Goal: Task Accomplishment & Management: Manage account settings

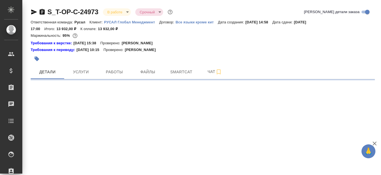
select select "RU"
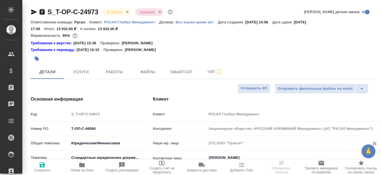
type textarea "x"
type input "[PERSON_NAME]"
click at [122, 74] on span "Работы" at bounding box center [114, 72] width 27 height 7
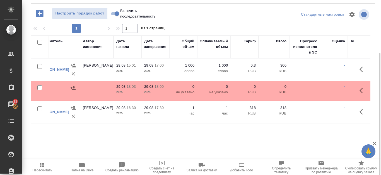
scroll to position [0, 223]
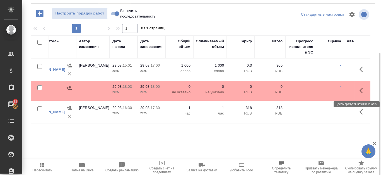
click at [364, 90] on icon "button" at bounding box center [362, 90] width 7 height 7
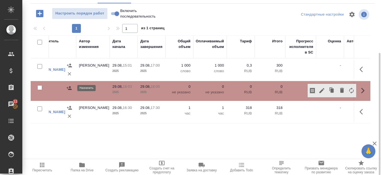
click at [66, 89] on button "button" at bounding box center [69, 88] width 8 height 8
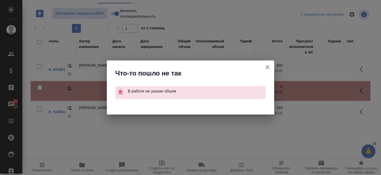
click at [236, 16] on div "Что-то пошло не так В работе не указан объем" at bounding box center [190, 87] width 381 height 175
click at [264, 68] on button "Группировать работы по услугам" at bounding box center [266, 66] width 13 height 13
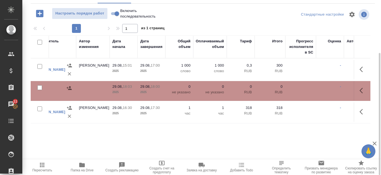
drag, startPoint x: 256, startPoint y: 159, endPoint x: 196, endPoint y: 159, distance: 60.5
click at [196, 159] on div "Пересчитать Папка на Drive Создать рекламацию Создать счет на предоплату Заявка…" at bounding box center [201, 167] width 358 height 16
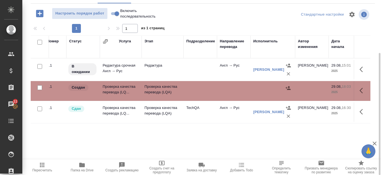
scroll to position [0, 0]
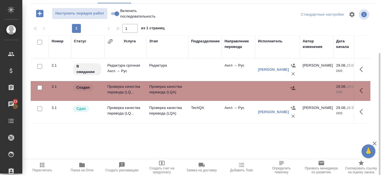
click at [253, 79] on td at bounding box center [237, 69] width 33 height 19
click at [365, 94] on icon "button" at bounding box center [362, 90] width 7 height 7
click at [112, 14] on input "Включить последовательность" at bounding box center [117, 13] width 20 height 7
checkbox input "true"
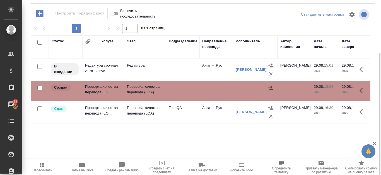
click at [268, 86] on icon "button" at bounding box center [270, 88] width 6 height 6
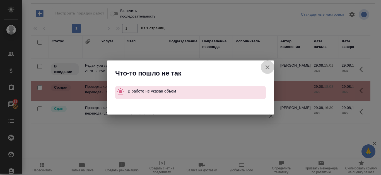
click at [268, 64] on button "Группировать работы по услугам" at bounding box center [266, 66] width 13 height 13
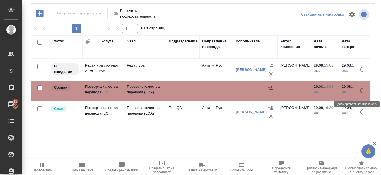
click at [364, 90] on icon "button" at bounding box center [362, 90] width 7 height 7
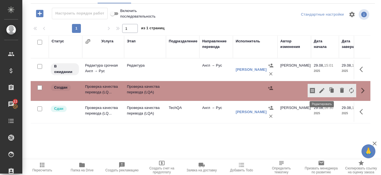
click at [320, 89] on icon "button" at bounding box center [321, 90] width 7 height 7
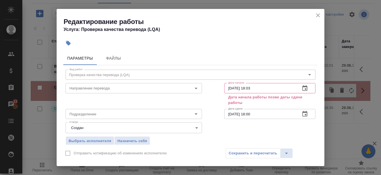
click at [320, 15] on icon "close" at bounding box center [317, 15] width 7 height 7
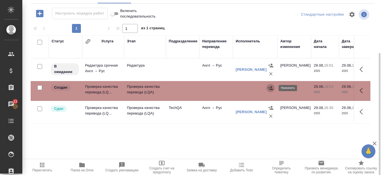
click at [270, 86] on icon "button" at bounding box center [270, 88] width 6 height 6
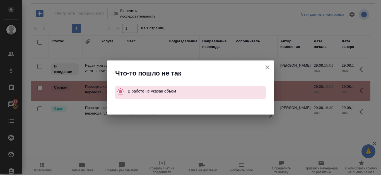
click at [270, 66] on icon "button" at bounding box center [267, 67] width 7 height 7
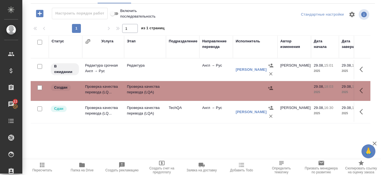
click at [117, 14] on input "Включить последовательность" at bounding box center [112, 13] width 20 height 7
checkbox input "false"
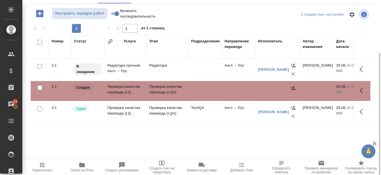
scroll to position [48, 0]
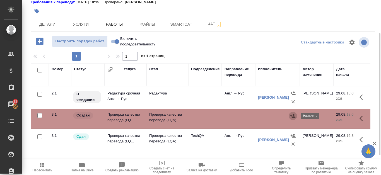
click at [294, 116] on icon "button" at bounding box center [293, 116] width 6 height 6
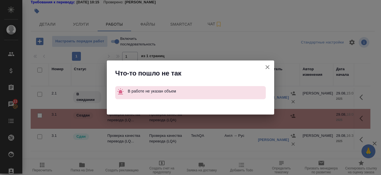
click at [264, 65] on button "Группировать работы по услугам" at bounding box center [266, 66] width 13 height 13
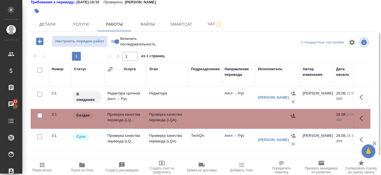
click at [287, 116] on div at bounding box center [277, 116] width 39 height 8
click at [291, 116] on icon "button" at bounding box center [292, 116] width 5 height 4
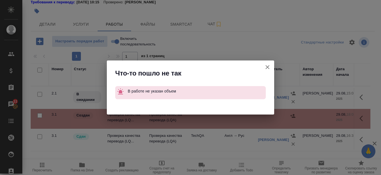
click at [269, 69] on icon "button" at bounding box center [267, 67] width 7 height 7
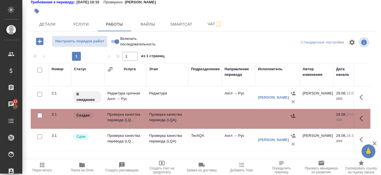
click at [361, 117] on icon "button" at bounding box center [360, 119] width 3 height 6
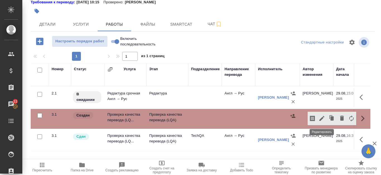
click at [325, 118] on button "button" at bounding box center [321, 118] width 9 height 13
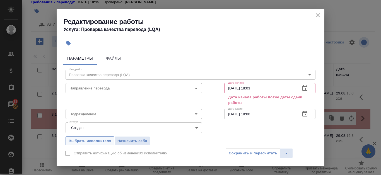
click at [99, 141] on span "Выбрать исполнителя" at bounding box center [90, 141] width 43 height 6
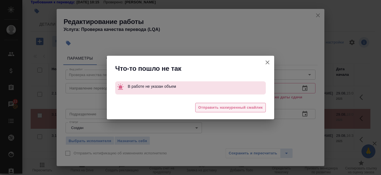
click at [231, 107] on span "Отправить нахмуренный смайлик" at bounding box center [230, 107] width 64 height 6
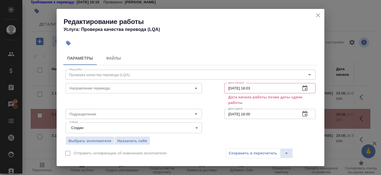
scroll to position [1, 0]
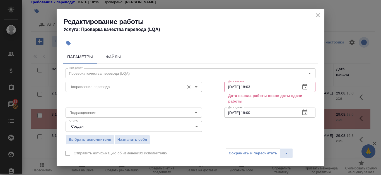
click at [112, 87] on input "Направление перевода" at bounding box center [124, 86] width 114 height 7
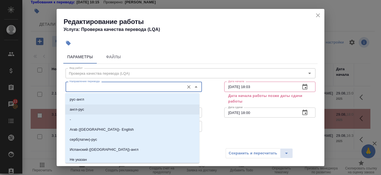
click at [84, 111] on li "англ-рус" at bounding box center [132, 109] width 134 height 10
type input "англ-рус"
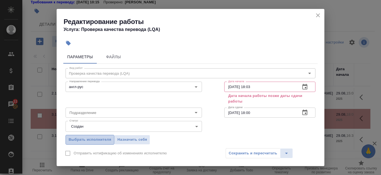
click at [99, 139] on span "Выбрать исполнителя" at bounding box center [90, 139] width 43 height 6
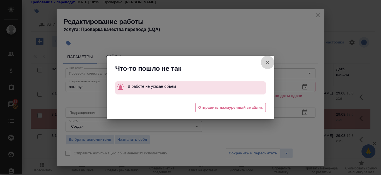
click at [269, 62] on icon "button" at bounding box center [267, 62] width 7 height 7
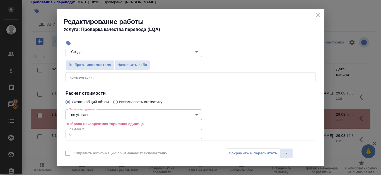
scroll to position [85, 0]
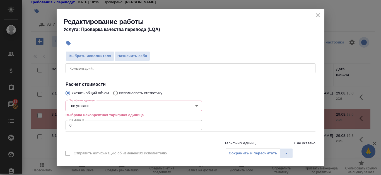
click at [142, 103] on body "🙏 .cls-1 fill:#fff; AWATERA Kanataeva [PERSON_NAME] Спецификации Заказы 11 Чаты…" at bounding box center [190, 87] width 381 height 175
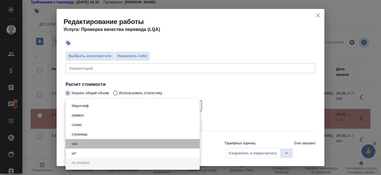
click at [83, 146] on li "час" at bounding box center [132, 143] width 134 height 9
type input "5a8b1489cc6b4906c91bfd93"
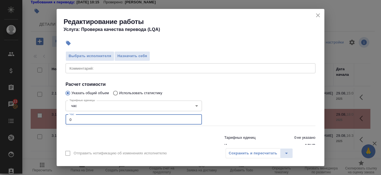
click at [115, 120] on input "0" at bounding box center [133, 119] width 136 height 10
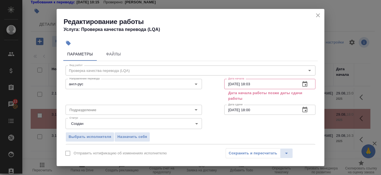
scroll to position [1, 0]
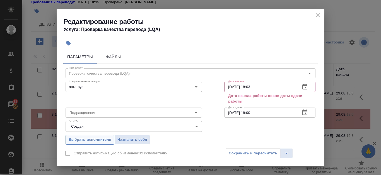
type input "1"
click at [94, 138] on span "Выбрать исполнителя" at bounding box center [90, 139] width 43 height 6
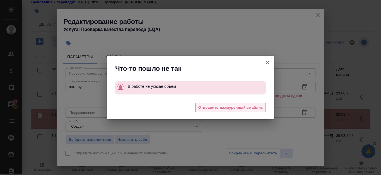
click at [245, 106] on span "Отправить нахмуренный смайлик" at bounding box center [230, 107] width 64 height 6
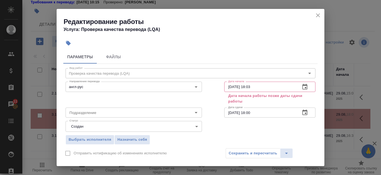
click at [269, 64] on body "🙏 .cls-1 fill:#fff; AWATERA Kanataeva [PERSON_NAME] Спецификации Заказы 11 Чаты…" at bounding box center [190, 87] width 381 height 175
click at [192, 110] on icon "Open" at bounding box center [195, 112] width 7 height 7
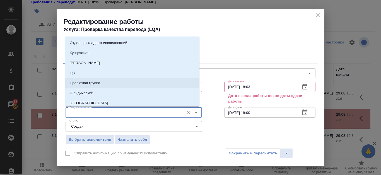
scroll to position [139, 0]
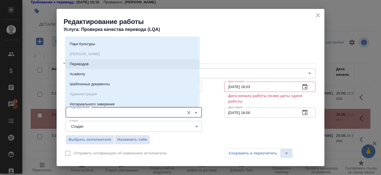
click at [240, 37] on div at bounding box center [193, 43] width 262 height 12
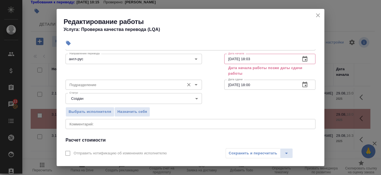
scroll to position [57, 0]
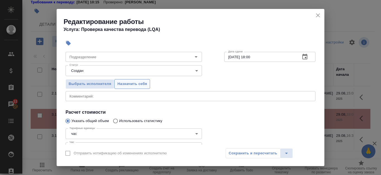
click at [126, 84] on span "Назначить себя" at bounding box center [132, 84] width 30 height 6
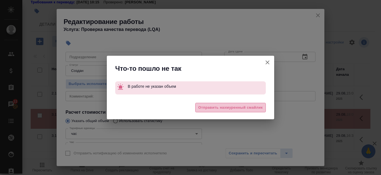
click at [225, 105] on span "Отправить нахмуренный смайлик" at bounding box center [230, 107] width 64 height 6
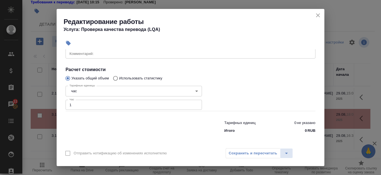
scroll to position [72, 0]
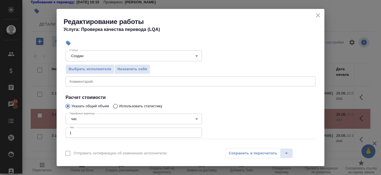
click at [136, 120] on body "🙏 .cls-1 fill:#fff; AWATERA Kanataeva [PERSON_NAME] Спецификации Заказы 11 Чаты…" at bounding box center [190, 87] width 381 height 175
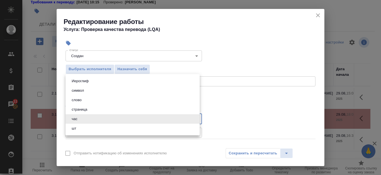
click at [225, 108] on div at bounding box center [190, 87] width 381 height 175
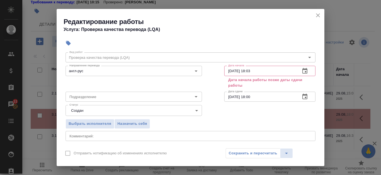
scroll to position [0, 0]
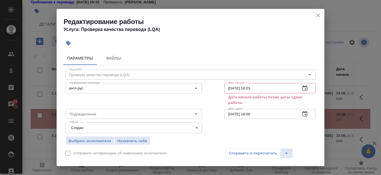
click at [249, 91] on input "[DATE] 18:03" at bounding box center [260, 88] width 72 height 10
click at [301, 87] on icon "button" at bounding box center [304, 88] width 7 height 7
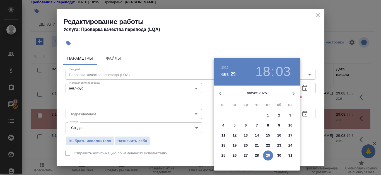
click at [277, 48] on div at bounding box center [190, 87] width 381 height 175
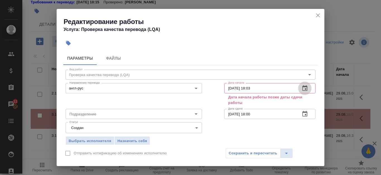
click at [301, 87] on icon "button" at bounding box center [304, 88] width 7 height 7
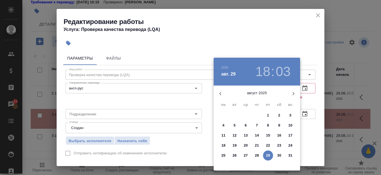
click at [266, 156] on p "29" at bounding box center [268, 156] width 4 height 6
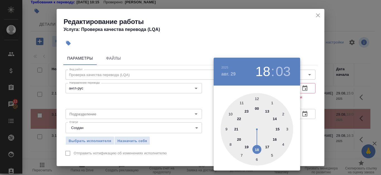
click at [267, 147] on div at bounding box center [256, 129] width 72 height 72
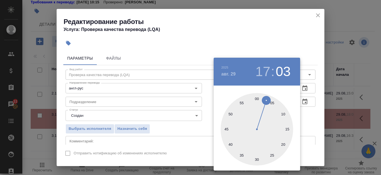
click at [256, 99] on div at bounding box center [256, 129] width 72 height 72
type input "[DATE] 17:00"
click at [305, 114] on div at bounding box center [190, 87] width 381 height 175
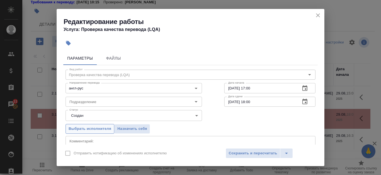
click at [80, 130] on span "Выбрать исполнителя" at bounding box center [90, 129] width 43 height 6
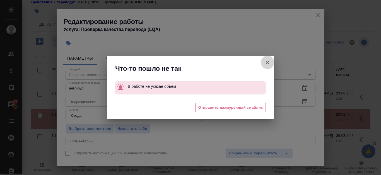
click at [268, 64] on icon "button" at bounding box center [267, 62] width 4 height 4
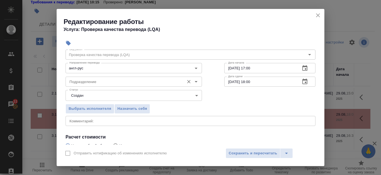
scroll to position [28, 0]
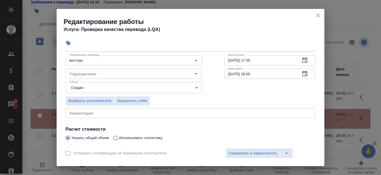
click at [88, 99] on span "Выбрать исполнителя" at bounding box center [90, 101] width 43 height 6
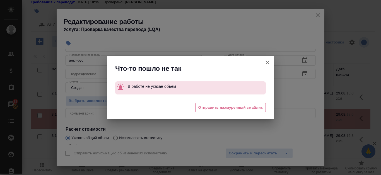
click at [267, 62] on icon "button" at bounding box center [267, 62] width 4 height 4
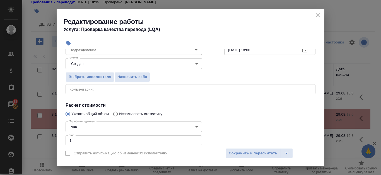
scroll to position [84, 0]
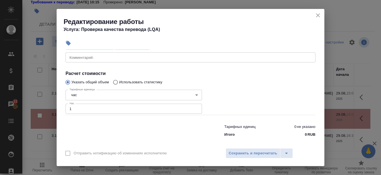
click at [162, 109] on input "1" at bounding box center [133, 109] width 136 height 10
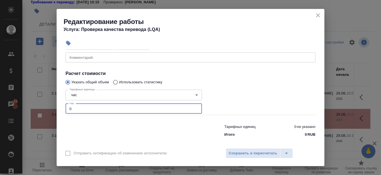
type input "0"
click at [320, 17] on icon "close" at bounding box center [317, 15] width 7 height 7
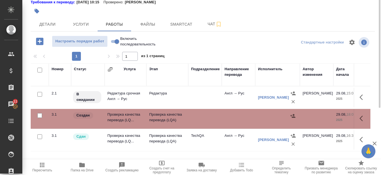
scroll to position [0, 0]
